Goal: Transaction & Acquisition: Purchase product/service

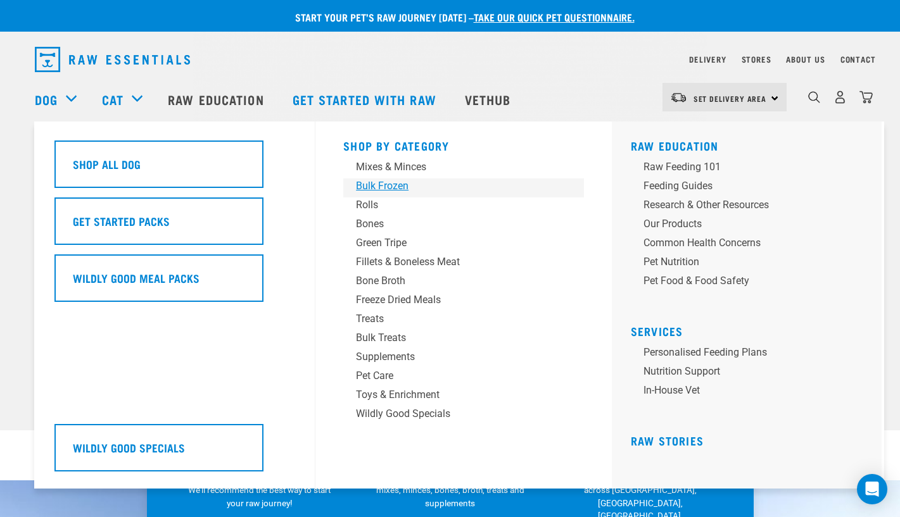
click at [381, 183] on div "Bulk Frozen" at bounding box center [455, 186] width 198 height 15
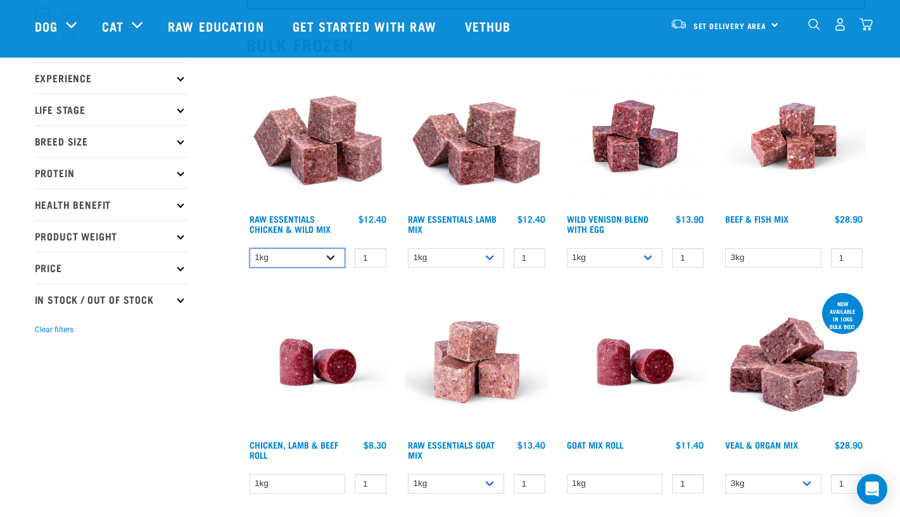
scroll to position [129, 0]
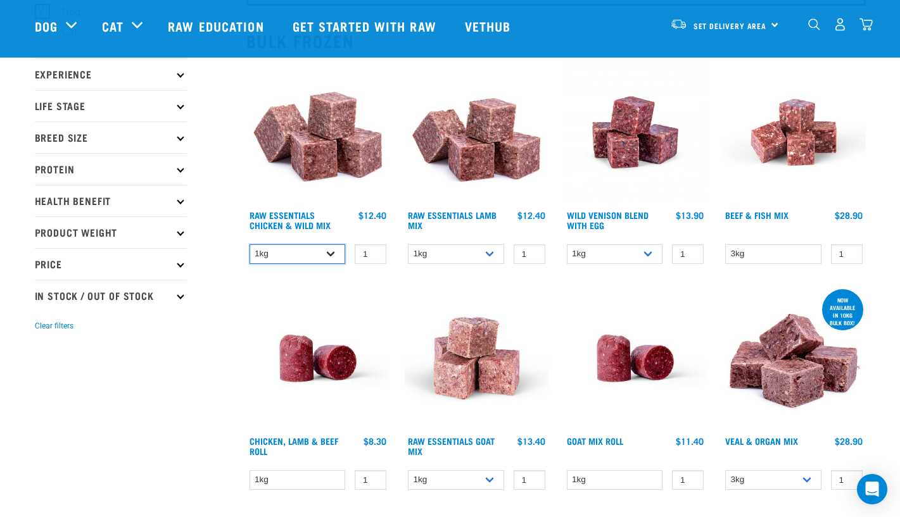
select select "731"
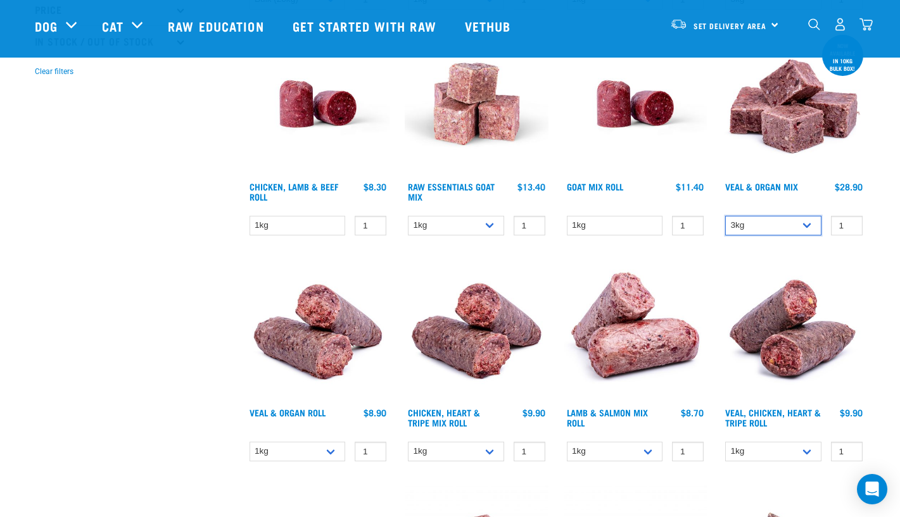
scroll to position [420, 0]
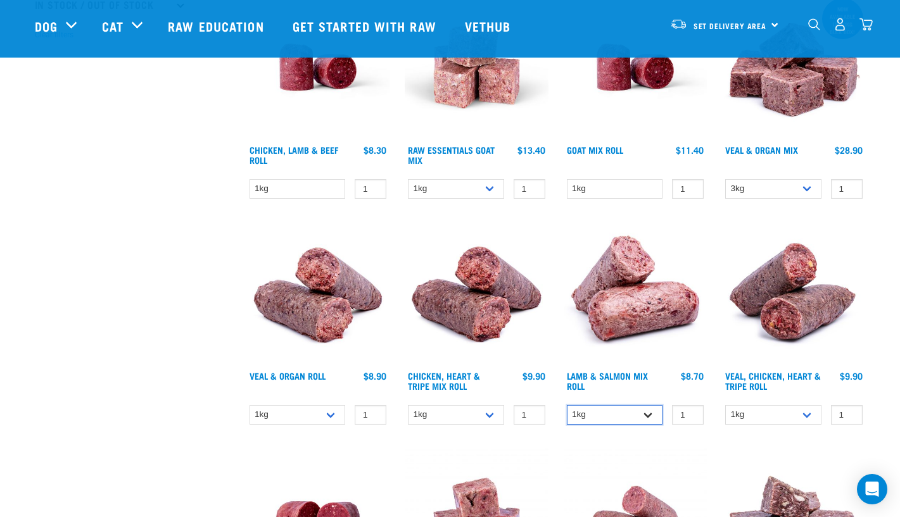
select select "913"
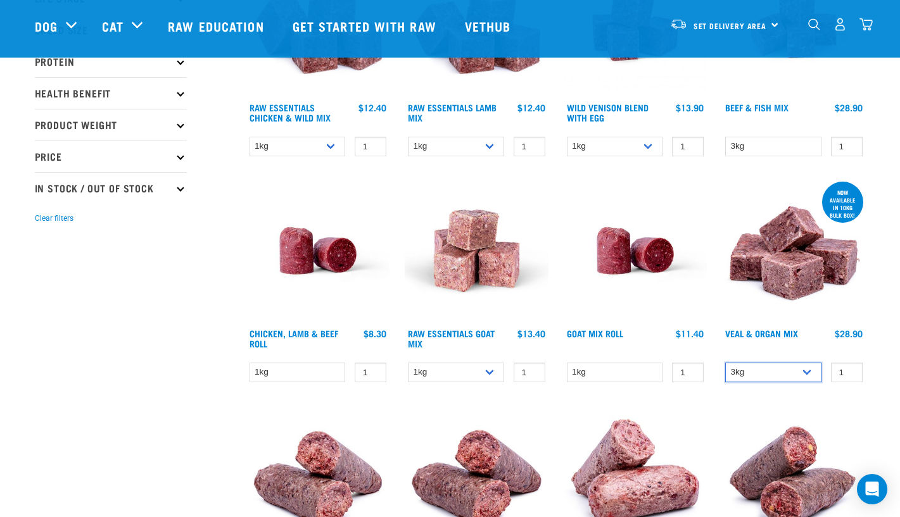
scroll to position [237, 0]
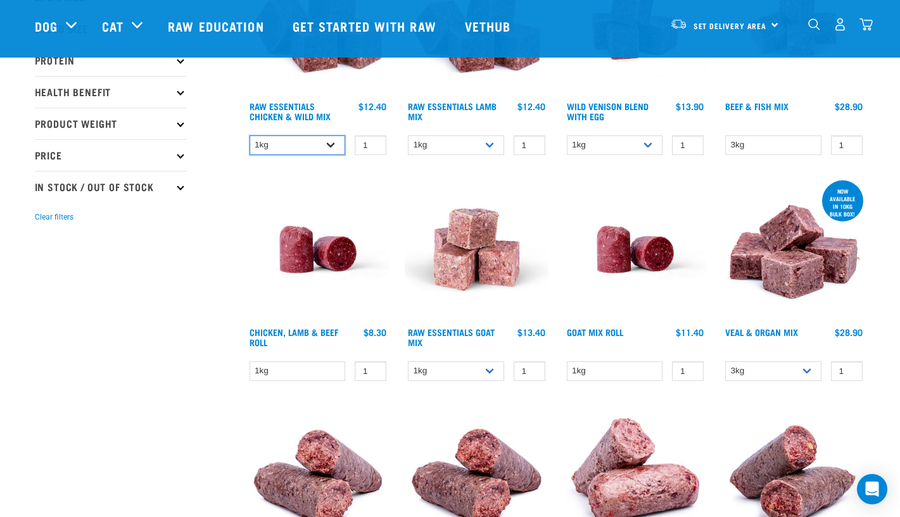
select select "731"
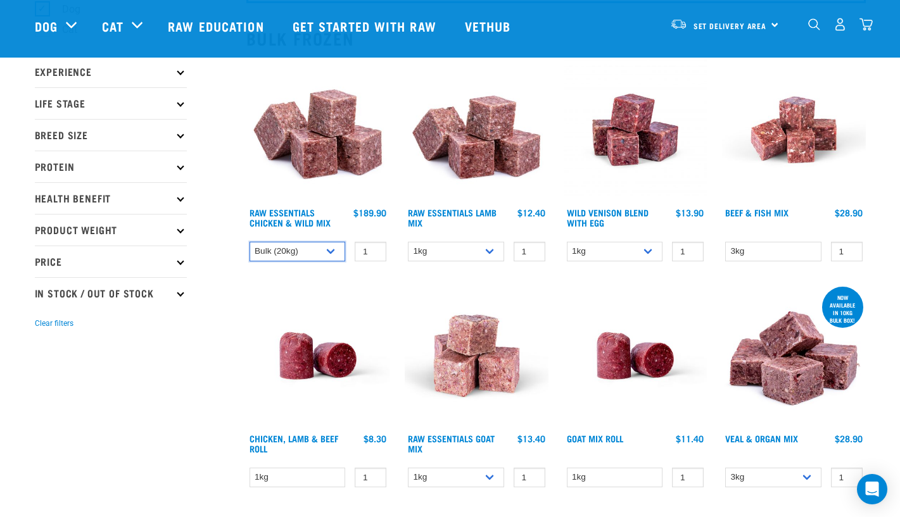
scroll to position [141, 0]
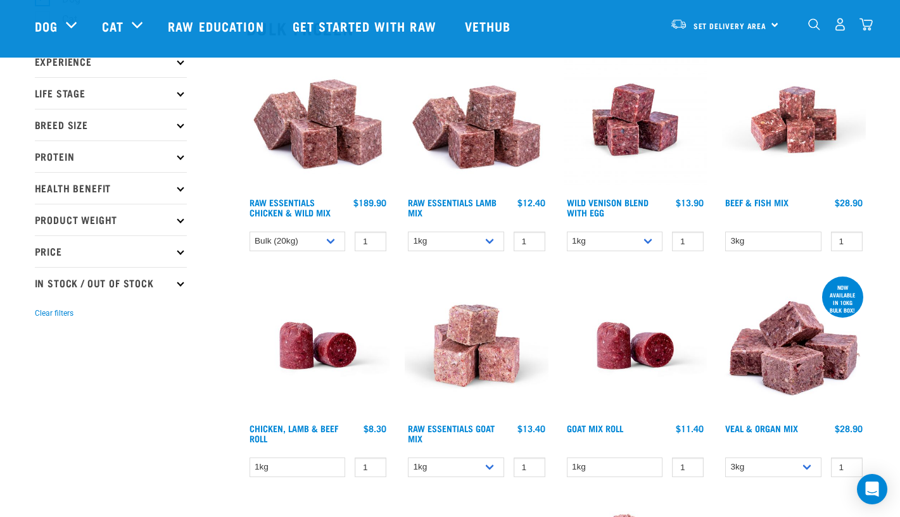
click at [178, 249] on p "Price" at bounding box center [111, 252] width 152 height 32
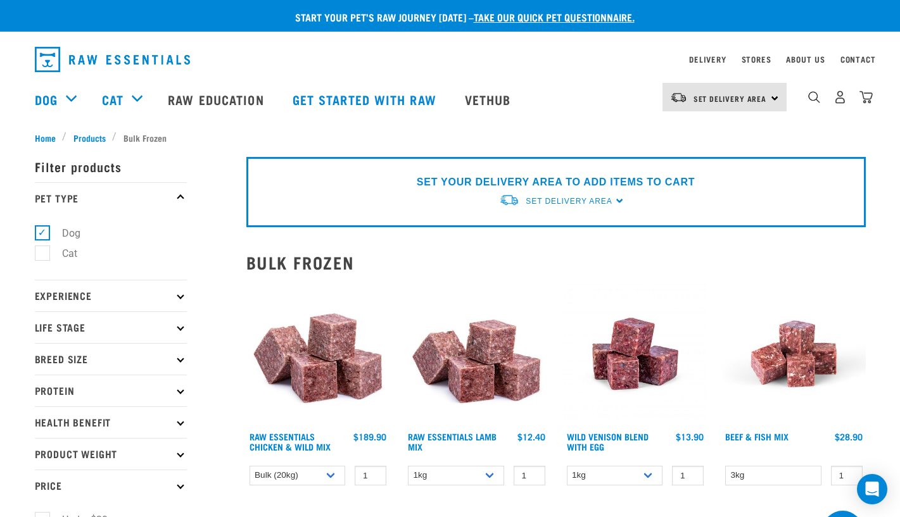
scroll to position [0, 0]
click at [179, 292] on p "Experience" at bounding box center [111, 296] width 152 height 32
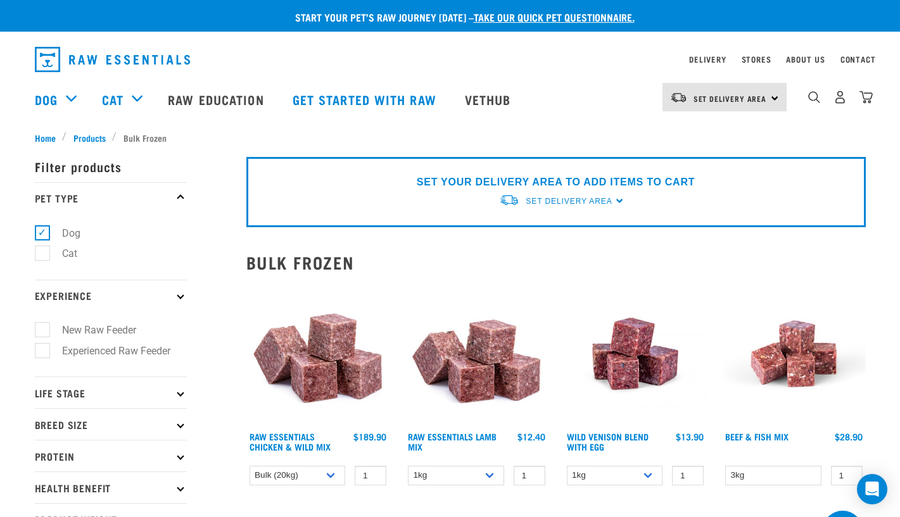
click at [182, 298] on p "Experience" at bounding box center [111, 296] width 152 height 32
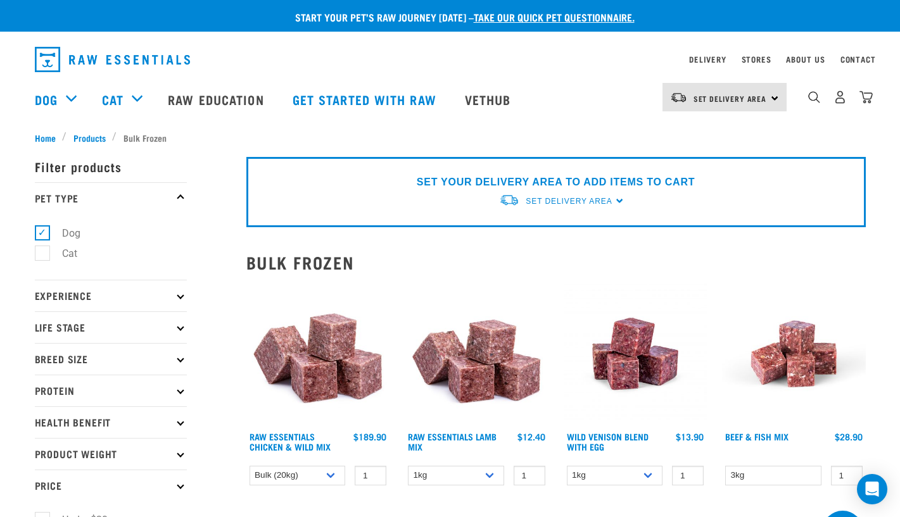
click at [177, 327] on icon at bounding box center [180, 327] width 7 height 7
click at [44, 443] on label "Senior Dog" at bounding box center [79, 445] width 75 height 16
click at [43, 443] on input "Senior Dog" at bounding box center [39, 443] width 8 height 8
checkbox input "true"
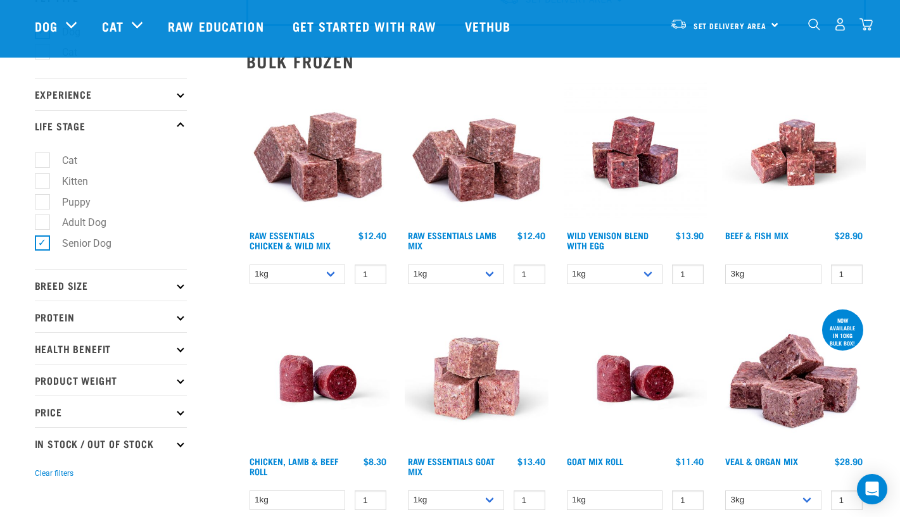
scroll to position [109, 0]
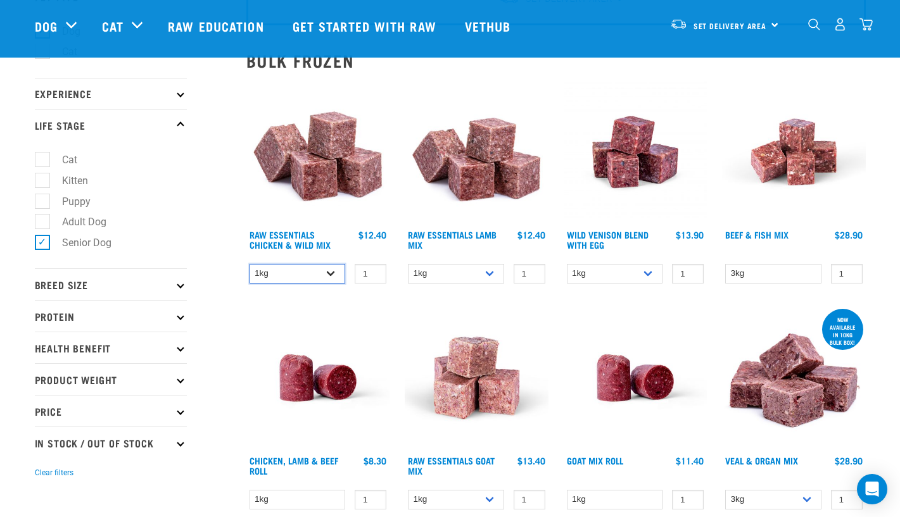
select select "731"
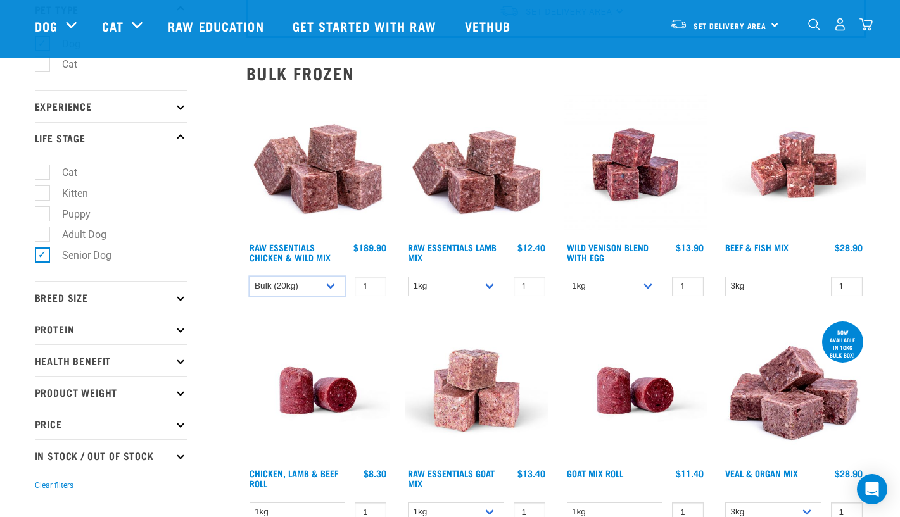
scroll to position [98, 0]
